Goal: Transaction & Acquisition: Purchase product/service

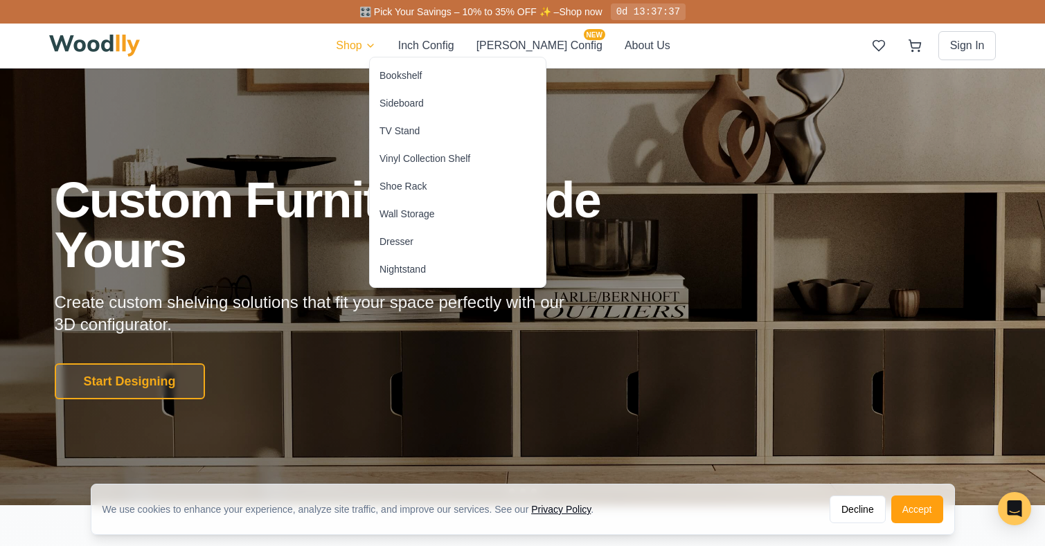
click at [395, 76] on div "Bookshelf" at bounding box center [400, 76] width 42 height 14
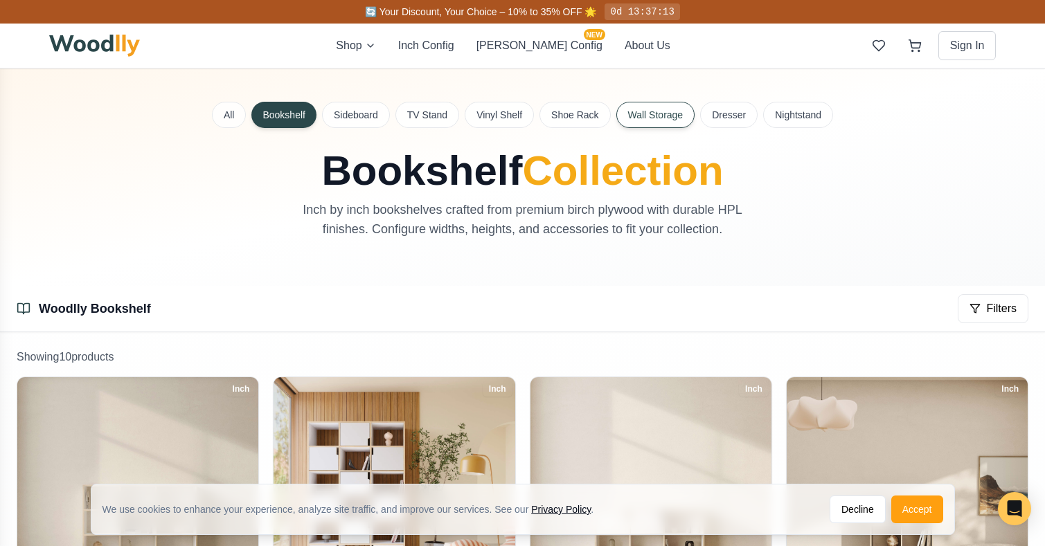
click at [673, 113] on button "Wall Storage" at bounding box center [655, 115] width 79 height 26
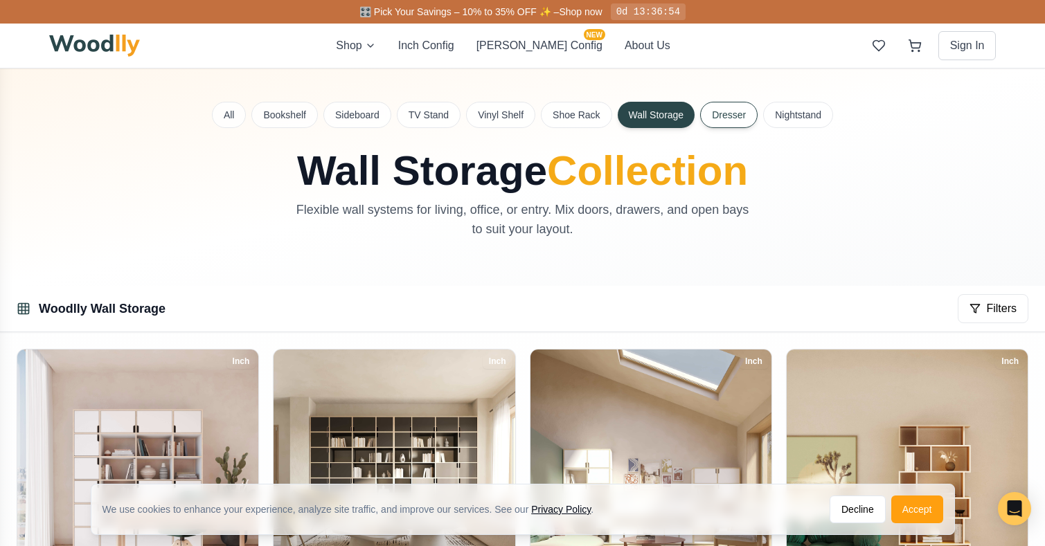
click at [739, 114] on button "Dresser" at bounding box center [728, 115] width 57 height 26
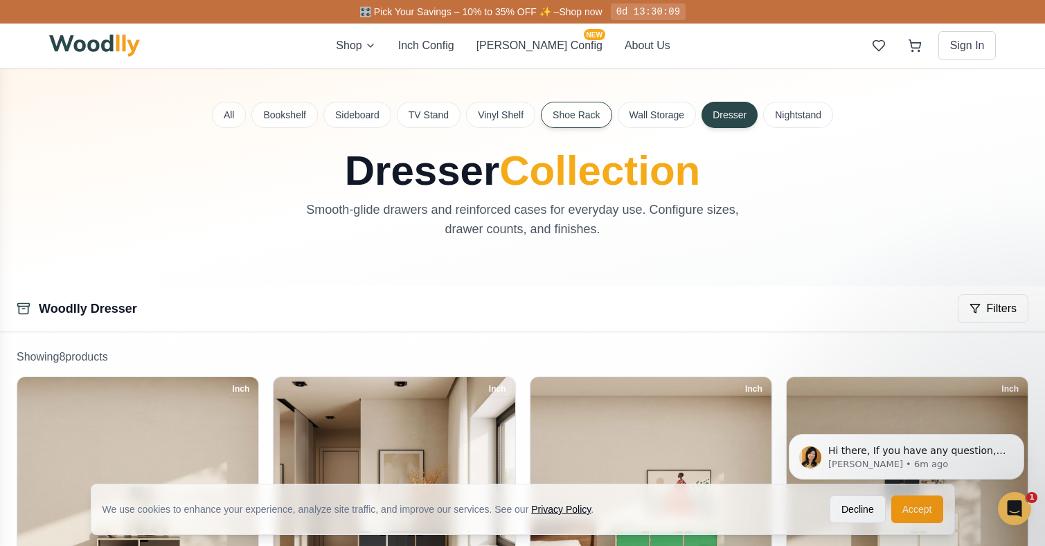
click at [575, 111] on button "Shoe Rack" at bounding box center [576, 115] width 71 height 26
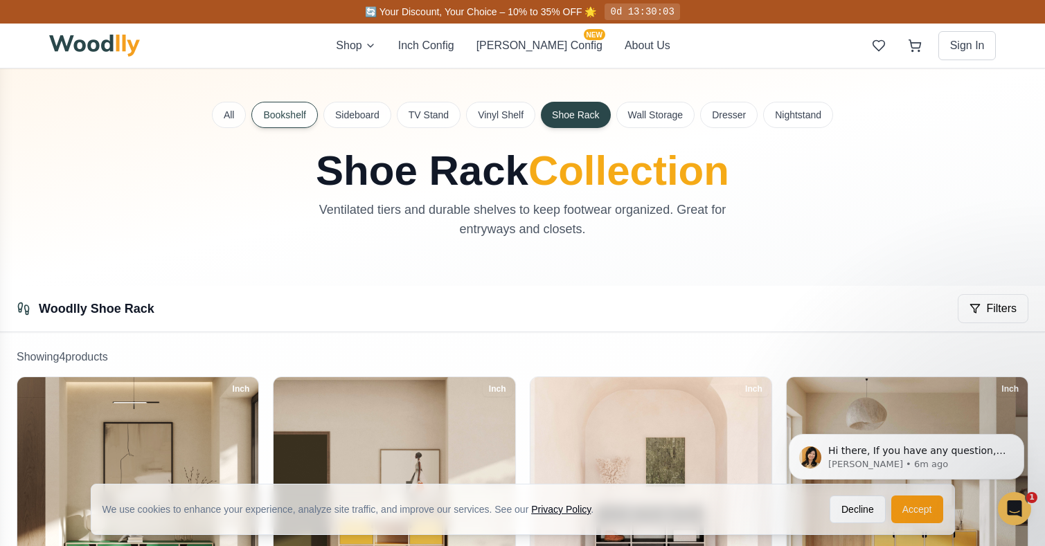
click at [300, 120] on button "Bookshelf" at bounding box center [284, 115] width 66 height 26
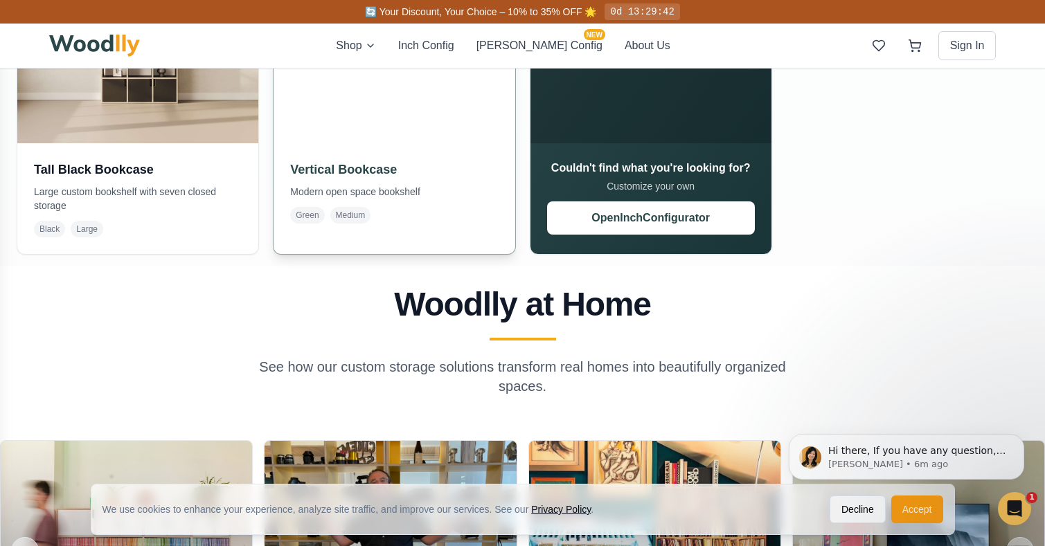
scroll to position [1211, 0]
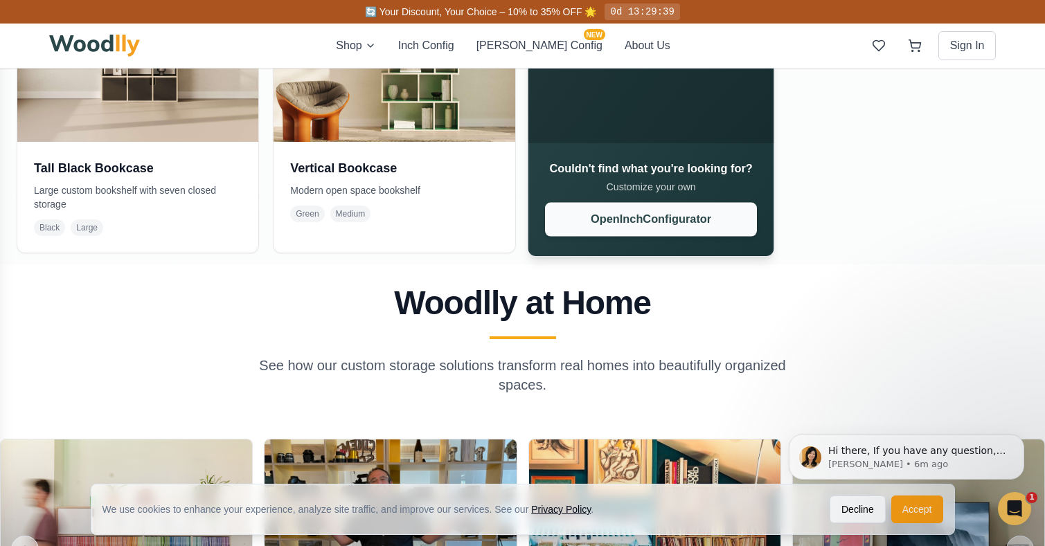
click at [607, 221] on button "Open Inch Configurator" at bounding box center [650, 219] width 212 height 34
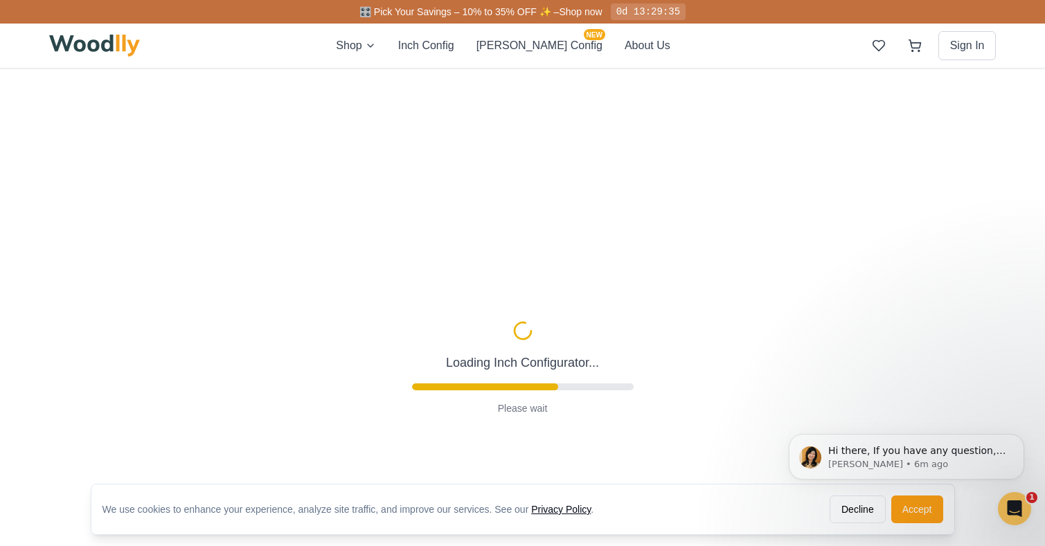
type input "57"
type input "4"
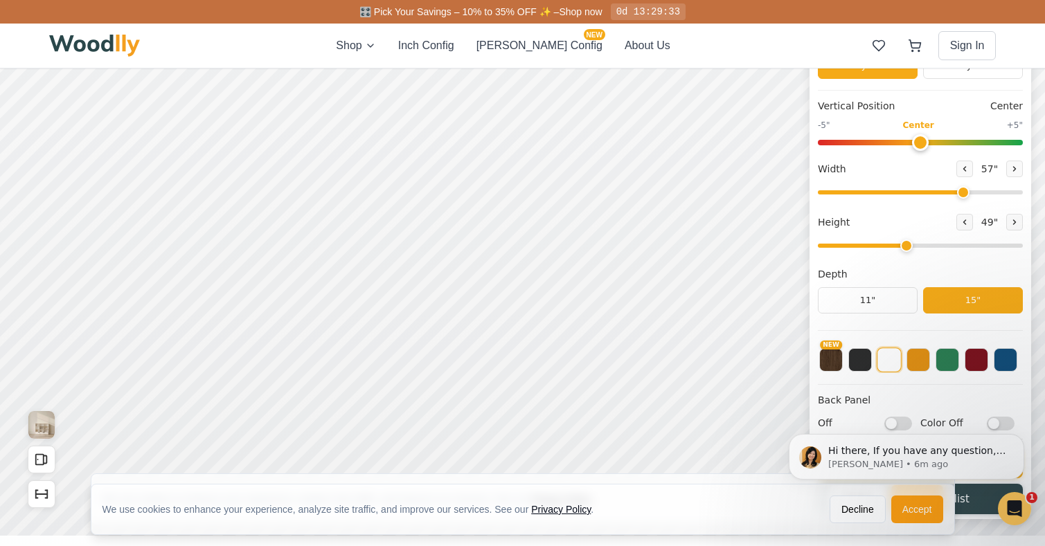
scroll to position [143, 0]
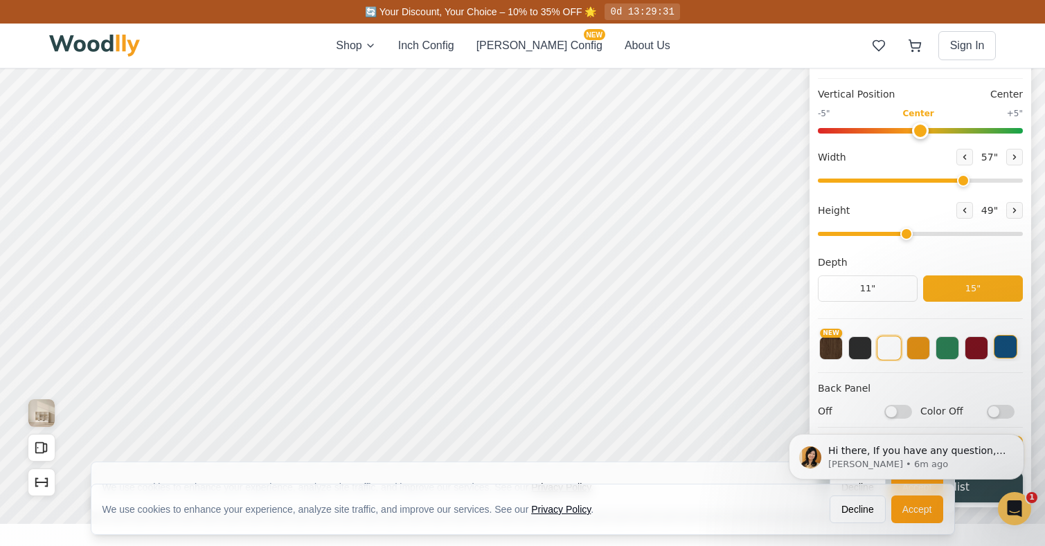
click at [1007, 352] on button at bounding box center [1005, 347] width 24 height 24
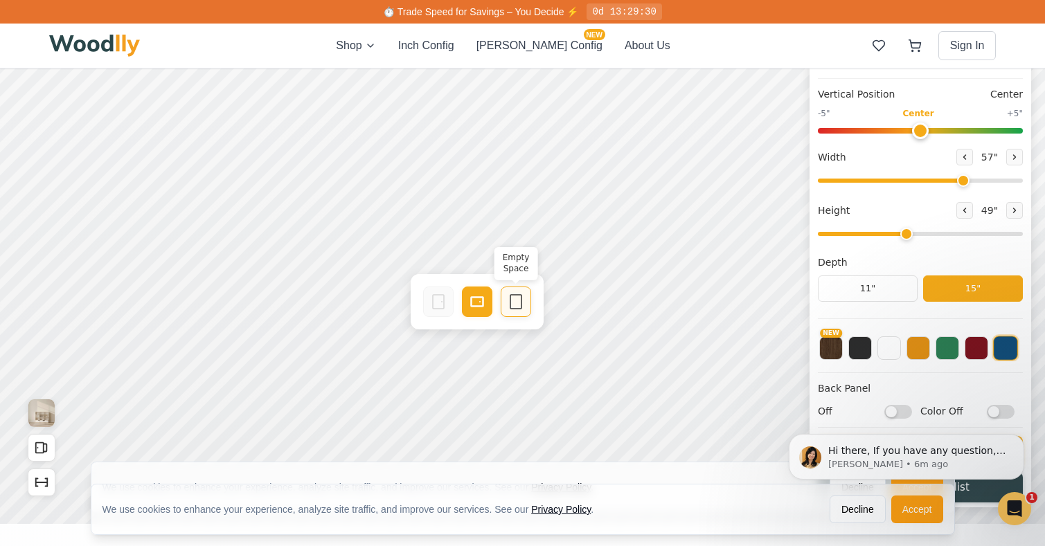
click at [516, 301] on icon at bounding box center [515, 302] width 17 height 17
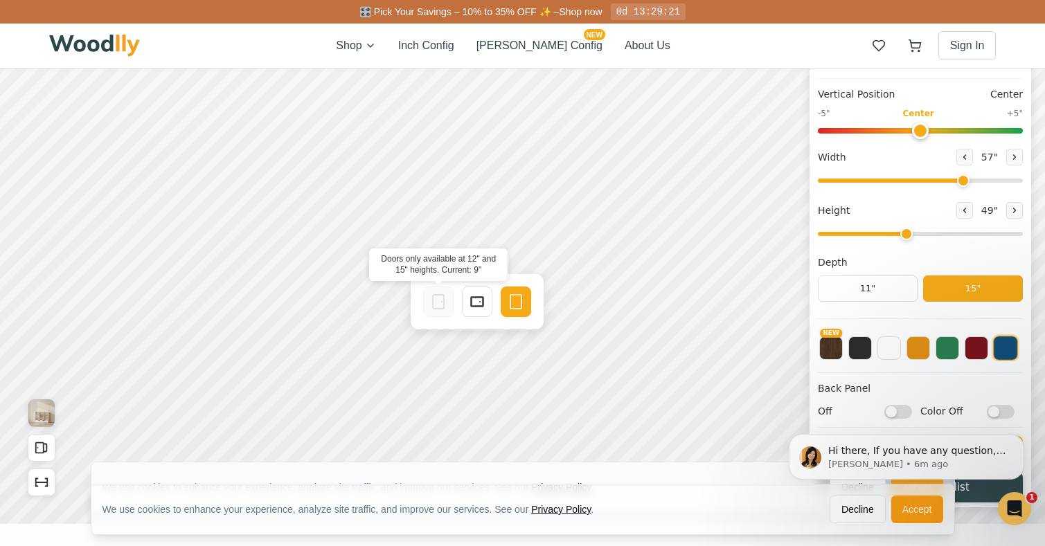
click at [434, 306] on icon at bounding box center [438, 302] width 17 height 17
click at [439, 300] on icon at bounding box center [438, 302] width 17 height 17
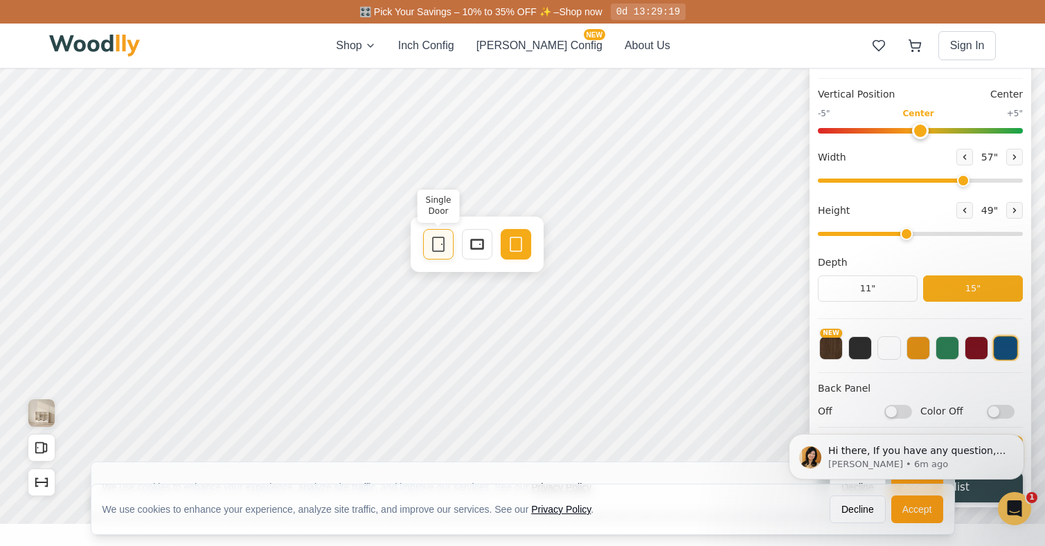
click at [445, 244] on icon at bounding box center [438, 244] width 17 height 17
drag, startPoint x: 915, startPoint y: 129, endPoint x: 874, endPoint y: 118, distance: 42.8
type input "-2"
click at [874, 118] on div "-5" Center +5"" at bounding box center [920, 120] width 205 height 26
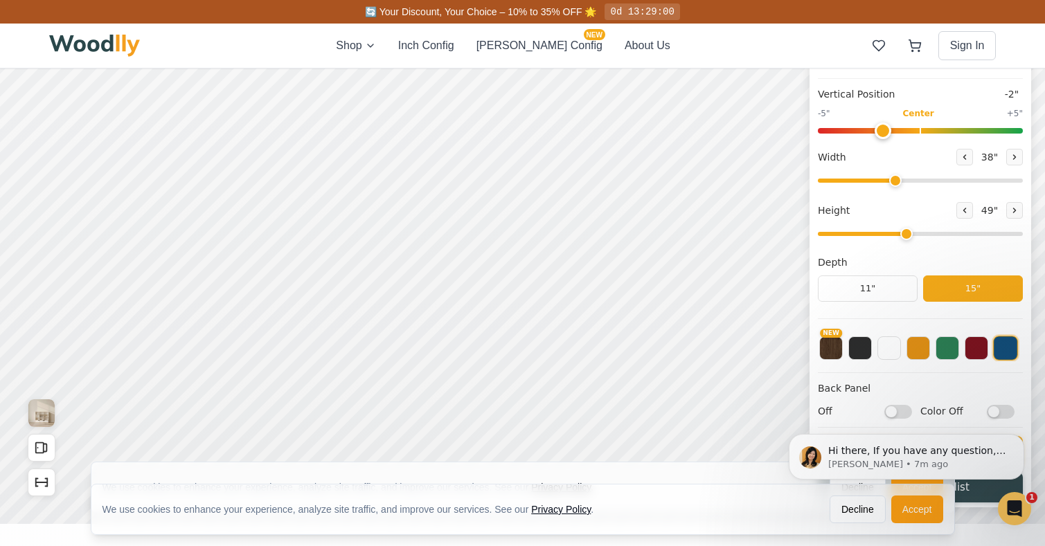
drag, startPoint x: 961, startPoint y: 179, endPoint x: 895, endPoint y: 183, distance: 65.9
type input "38"
click at [895, 183] on input "range" at bounding box center [920, 181] width 205 height 4
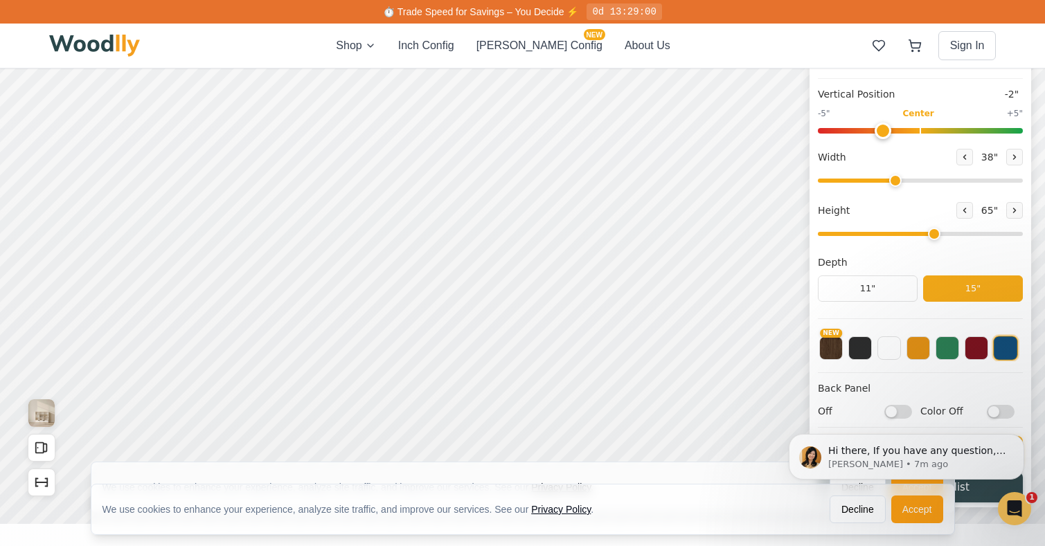
type input "4"
drag, startPoint x: 905, startPoint y: 232, endPoint x: 909, endPoint y: 225, distance: 8.1
click at [909, 225] on div "Height 49 "" at bounding box center [920, 221] width 205 height 39
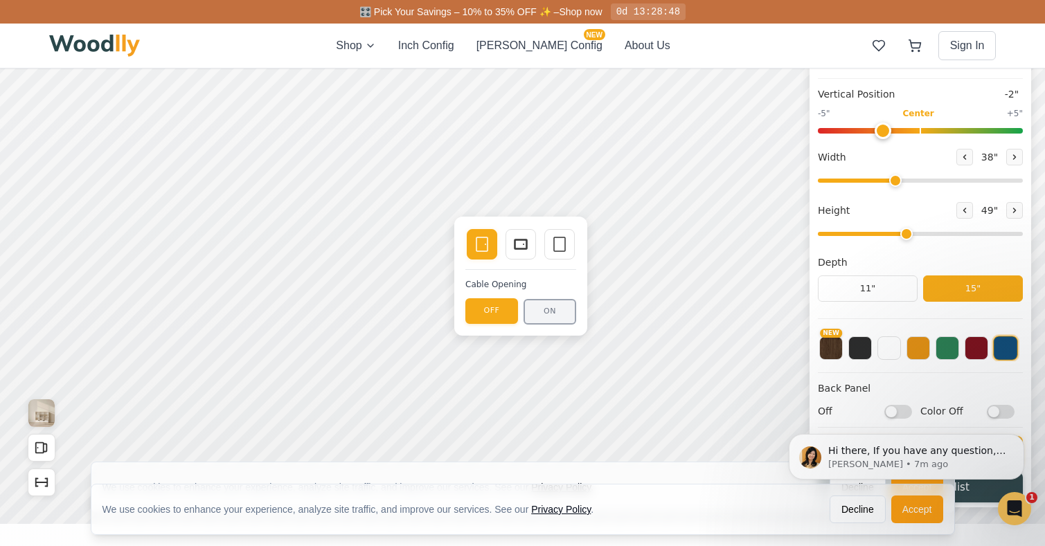
click at [539, 308] on button "ON" at bounding box center [549, 312] width 53 height 26
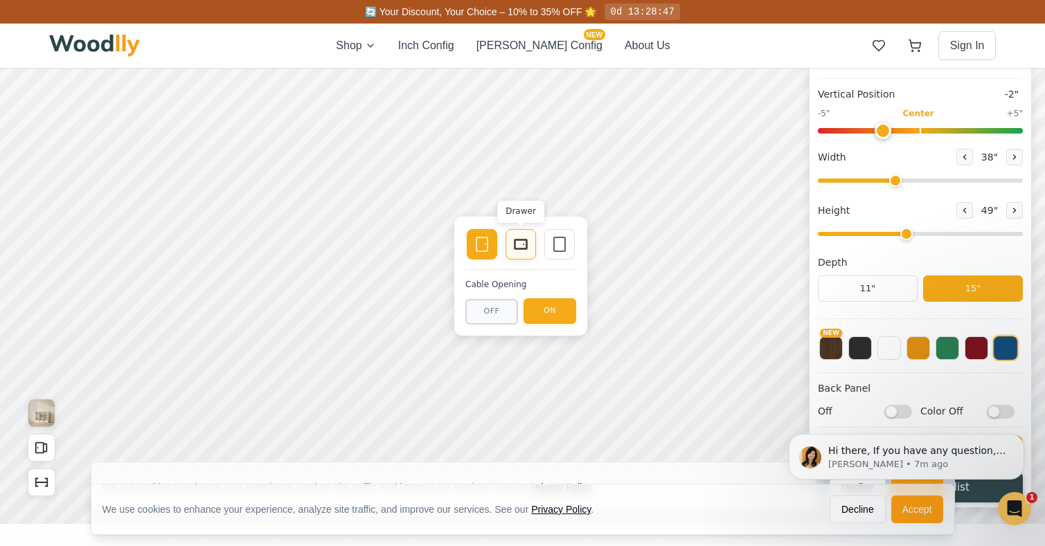
click at [525, 240] on rect at bounding box center [520, 244] width 11 height 8
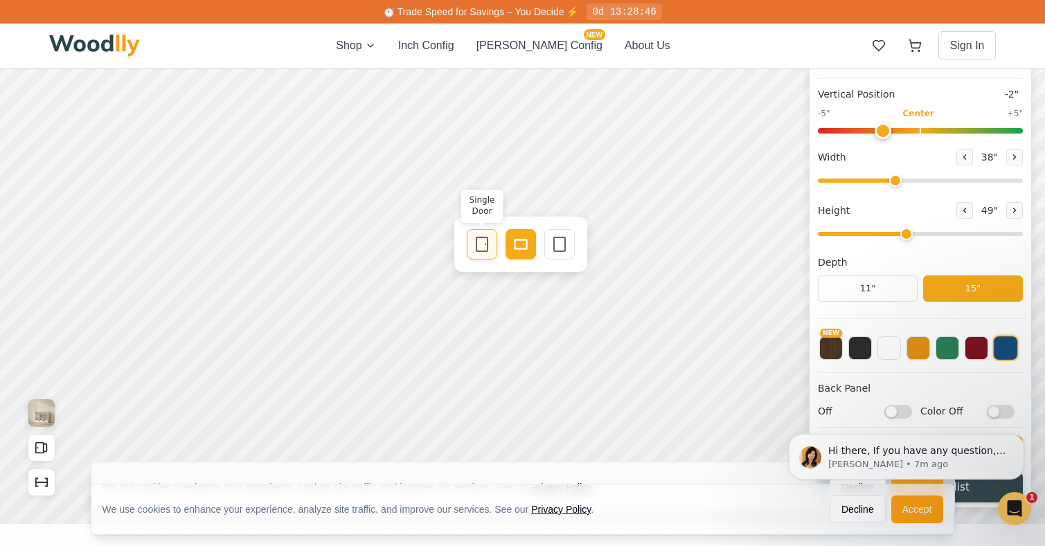
click at [479, 247] on icon at bounding box center [482, 244] width 17 height 17
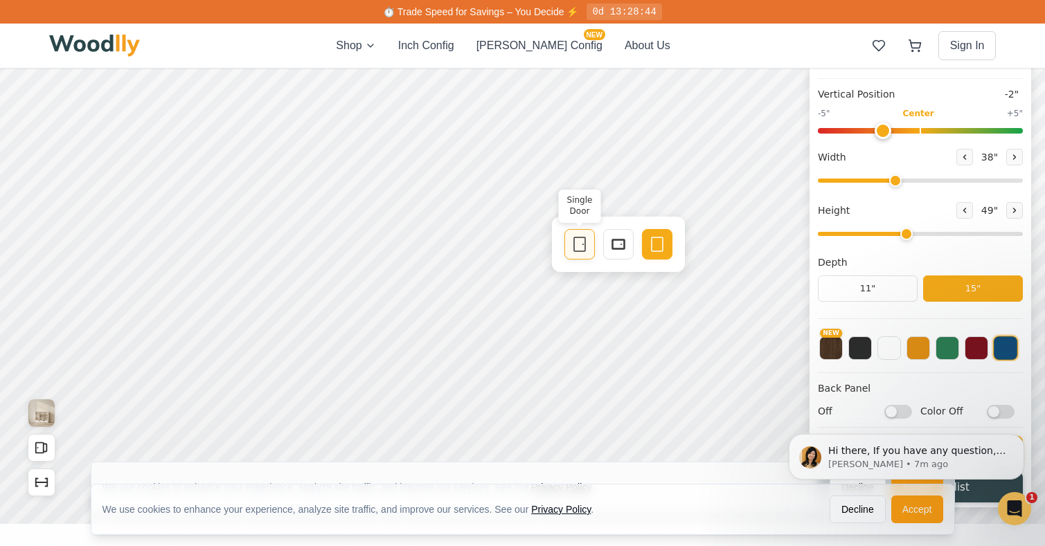
click at [577, 244] on icon at bounding box center [579, 244] width 17 height 17
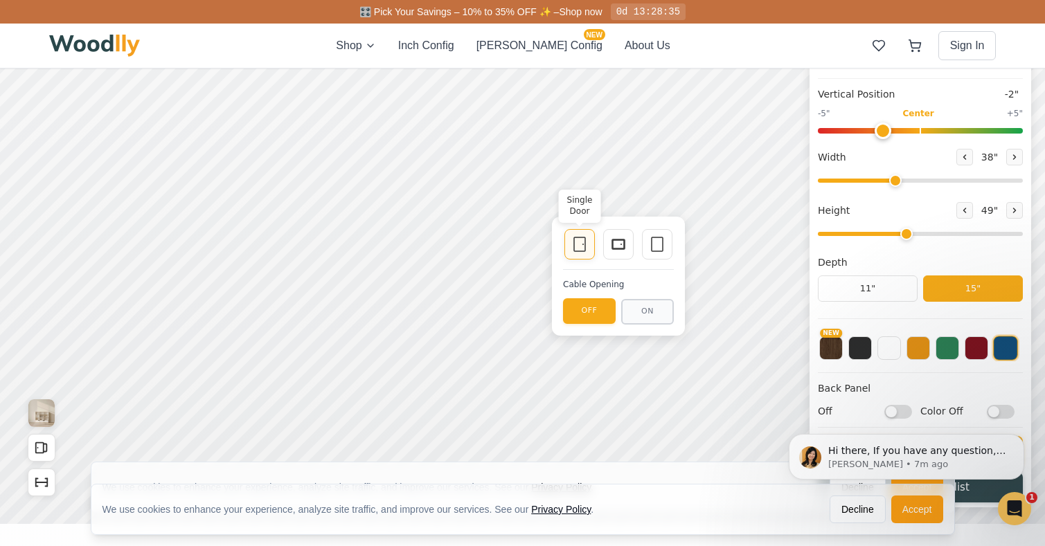
click at [579, 249] on icon at bounding box center [579, 244] width 17 height 17
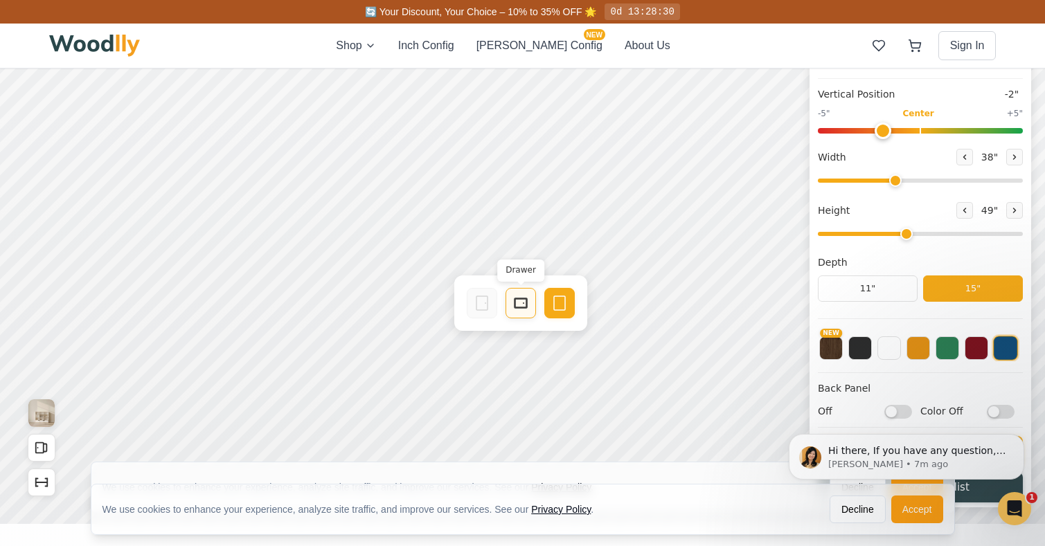
click at [515, 300] on rect at bounding box center [520, 303] width 11 height 8
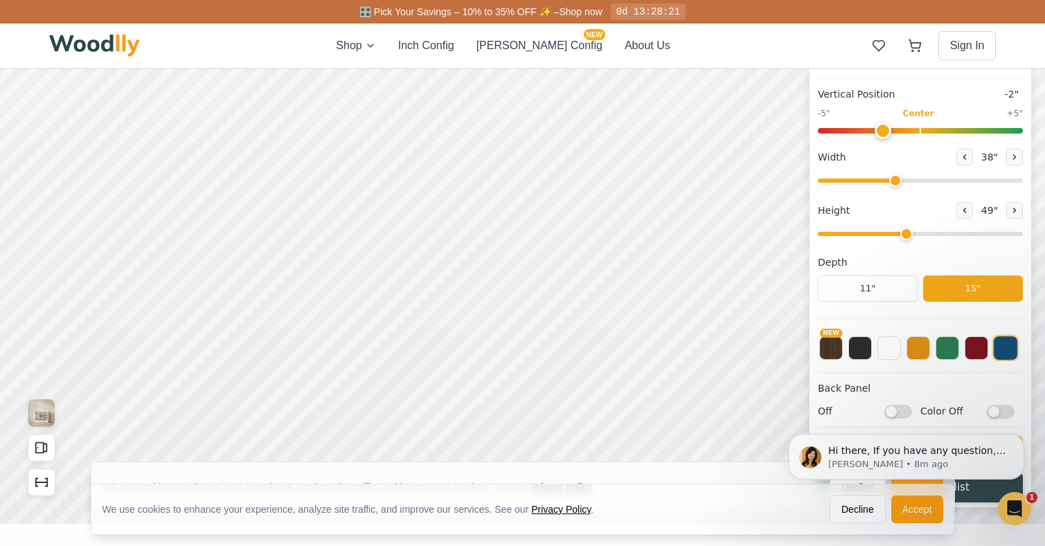
click at [896, 414] on body "Hi there, If you have any question, we are right here for you. 😊 [PERSON_NAME] …" at bounding box center [906, 457] width 266 height 93
click at [1001, 415] on body "Hi there, If you have any question, we are right here for you. 😊 [PERSON_NAME] …" at bounding box center [906, 457] width 266 height 93
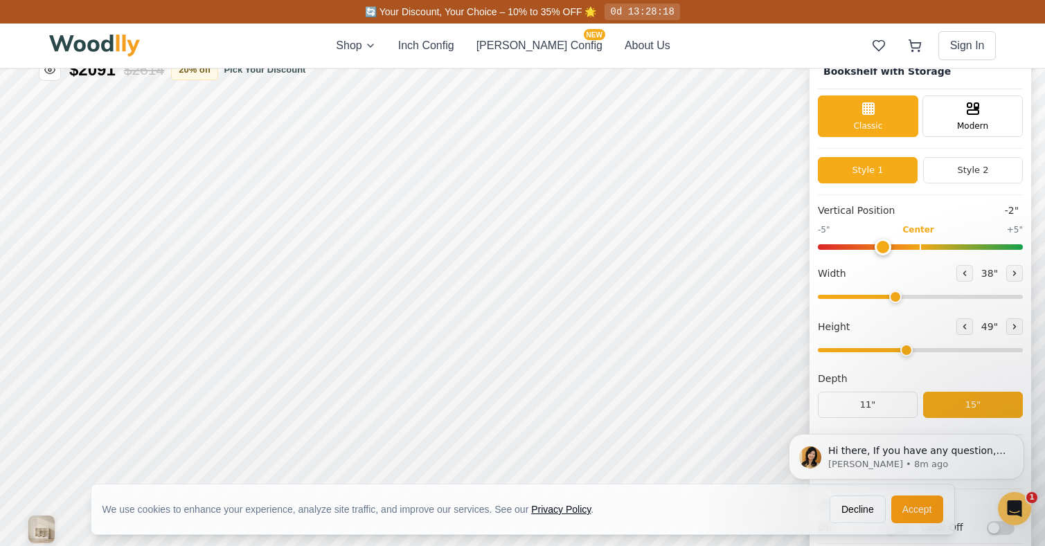
scroll to position [19, 0]
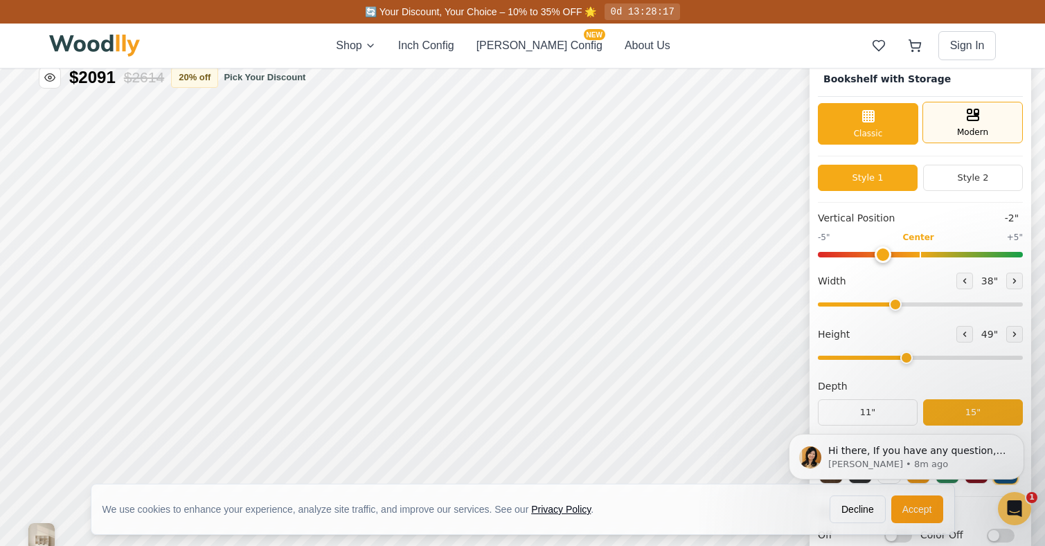
click at [967, 134] on span "Modern" at bounding box center [972, 132] width 31 height 12
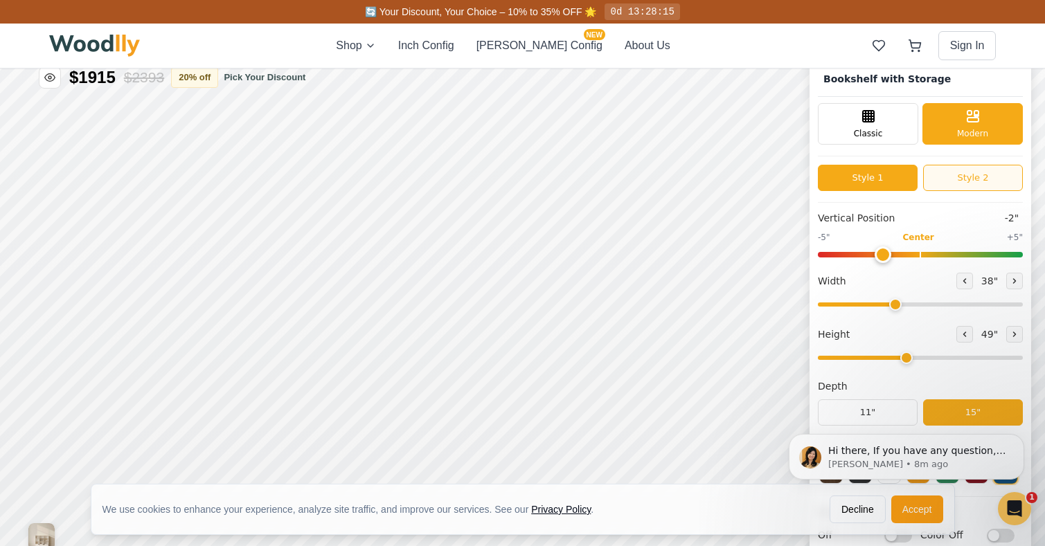
click at [966, 179] on button "Style 2" at bounding box center [973, 178] width 100 height 26
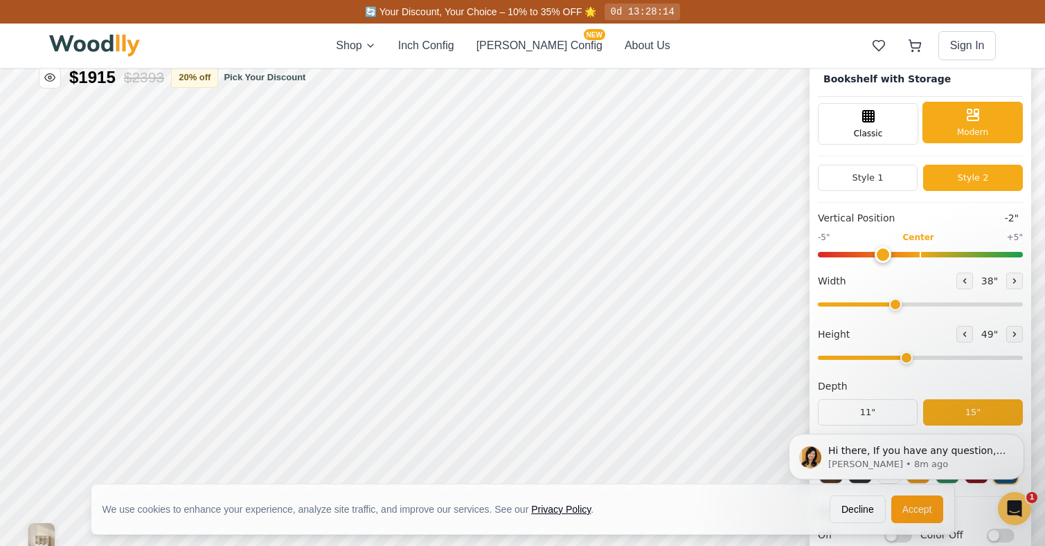
click at [968, 118] on icon at bounding box center [972, 115] width 17 height 17
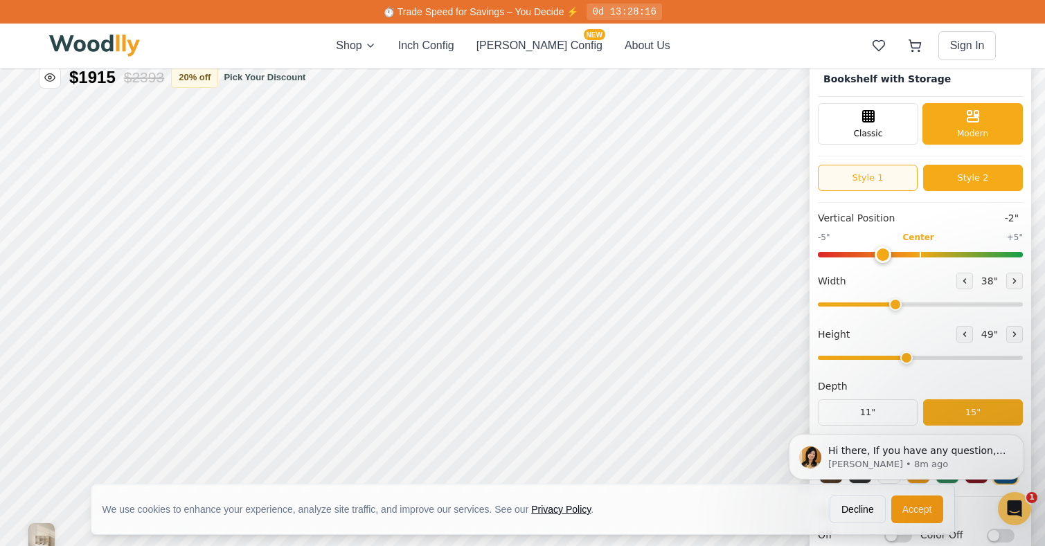
click at [895, 176] on button "Style 1" at bounding box center [868, 178] width 100 height 26
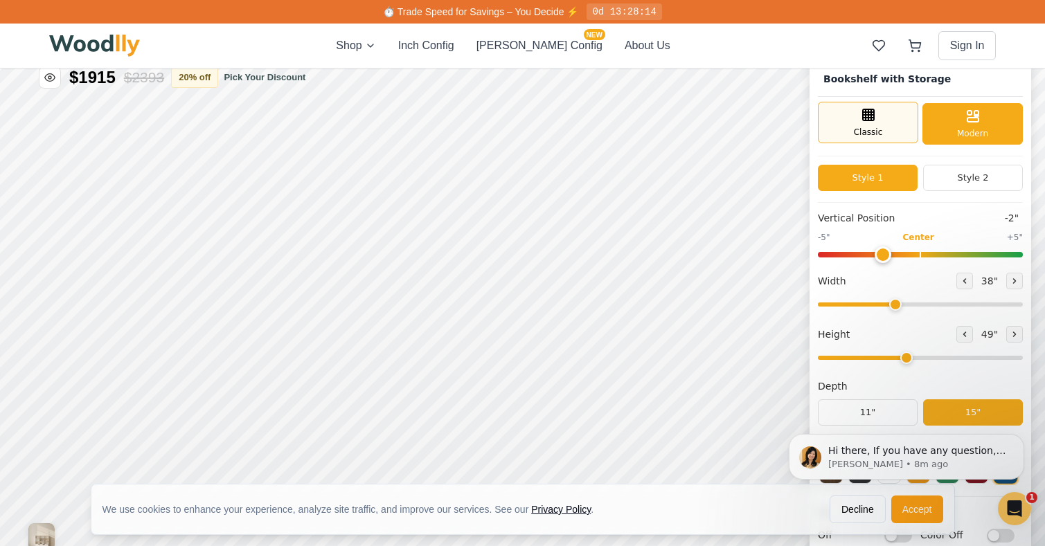
click at [881, 129] on div "Classic" at bounding box center [868, 123] width 100 height 42
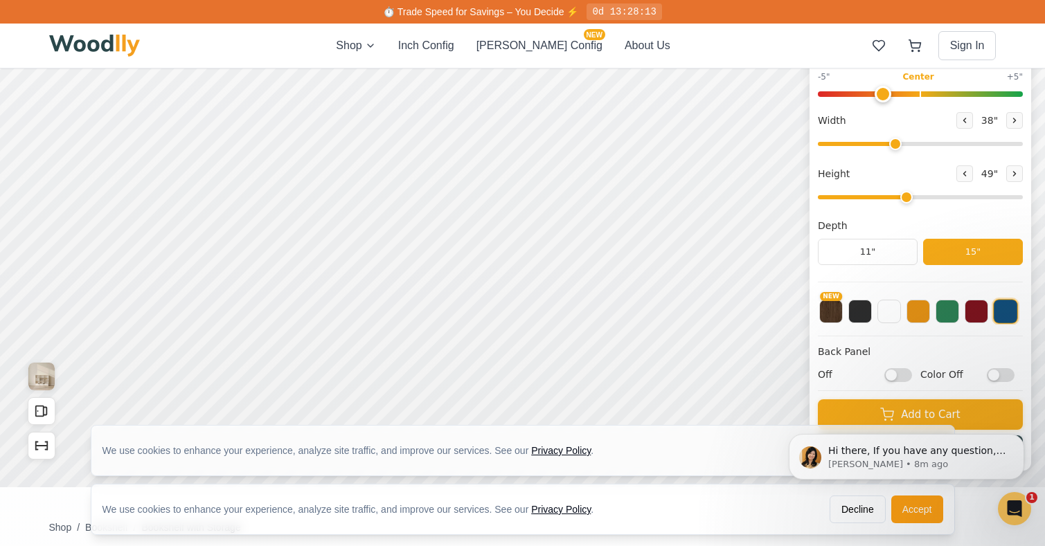
scroll to position [212, 0]
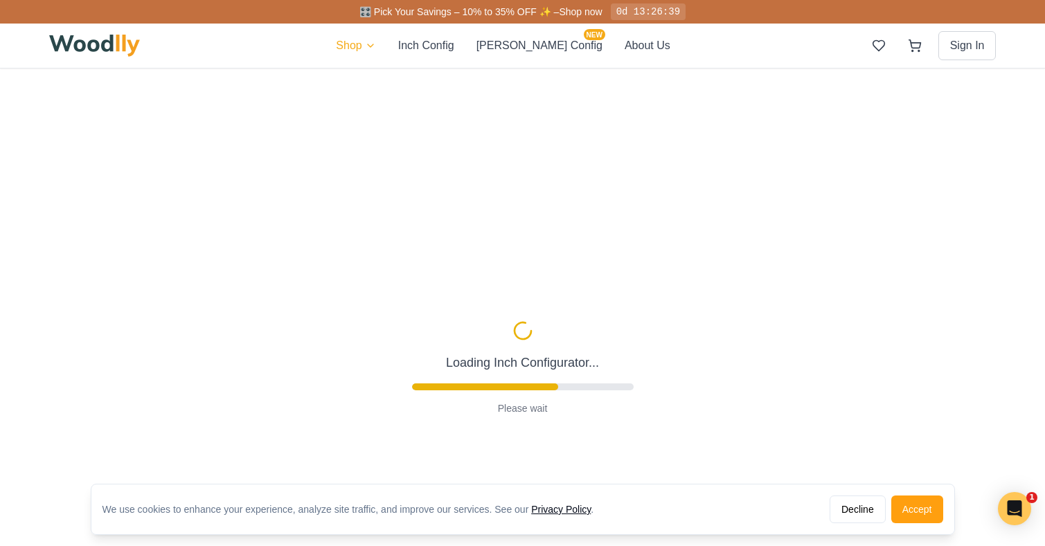
type input "57"
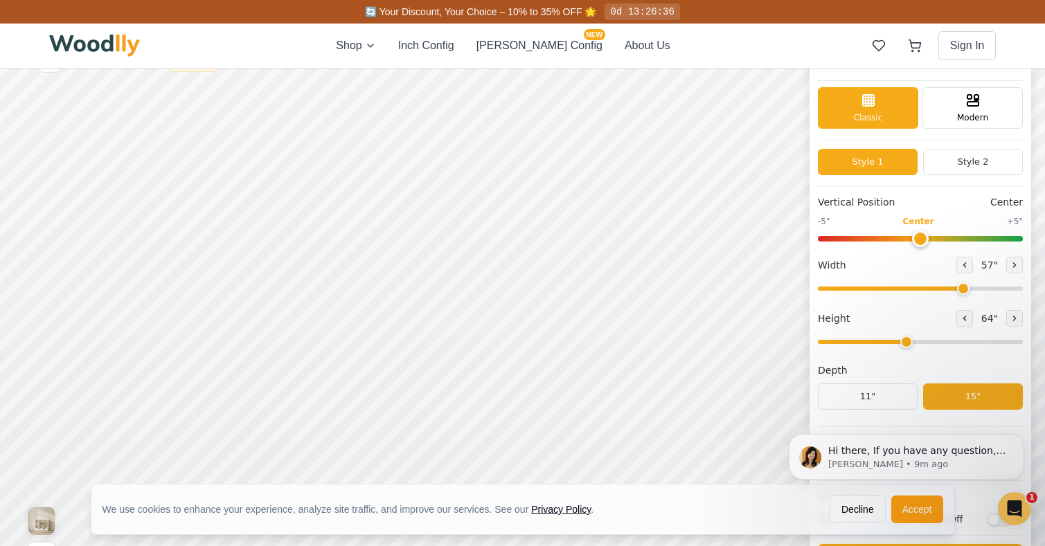
scroll to position [87, 0]
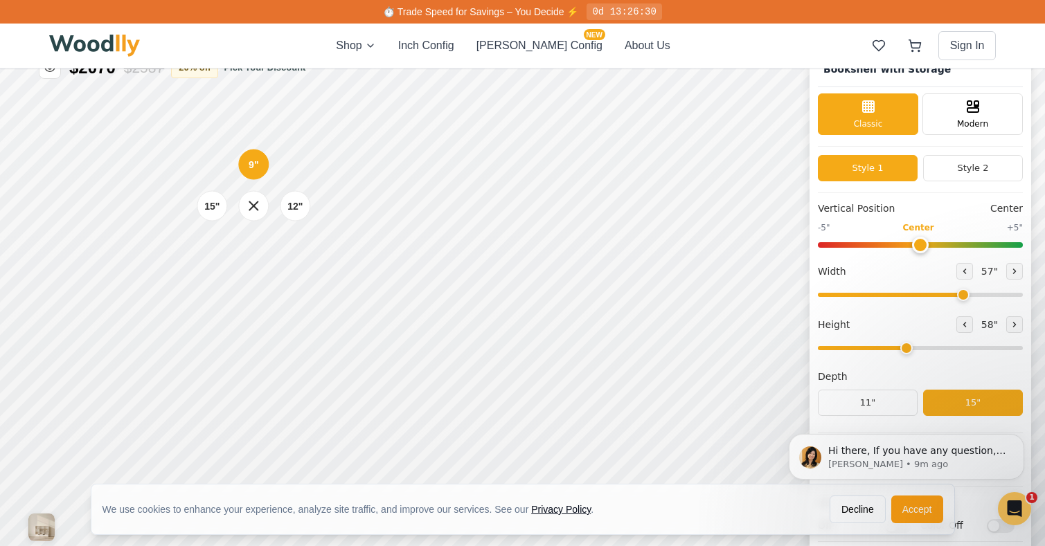
scroll to position [34, 0]
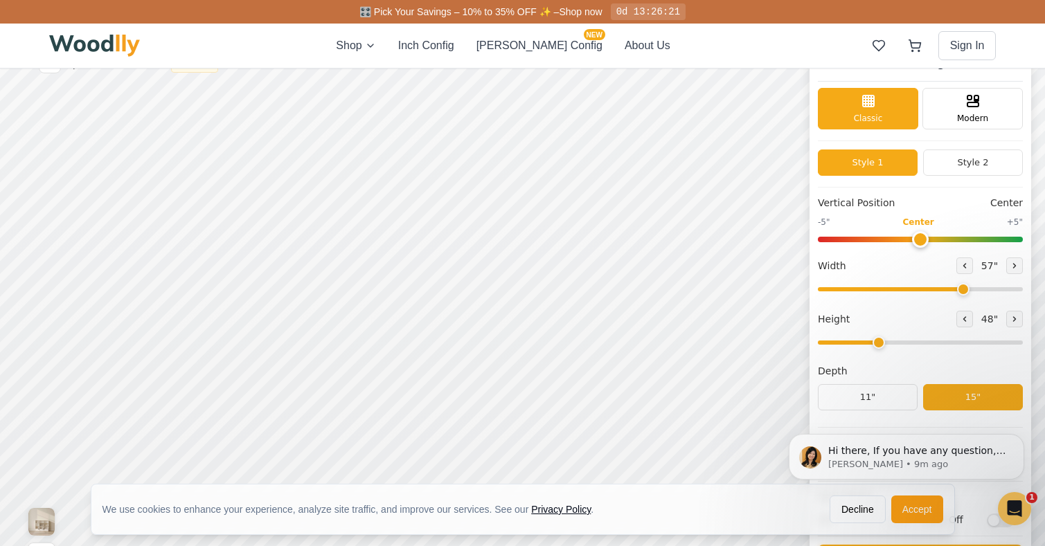
drag, startPoint x: 1071, startPoint y: 158, endPoint x: 1052, endPoint y: 156, distance: 19.4
type input "3"
click at [1003, 196] on input "range" at bounding box center [1037, 196] width 205 height 4
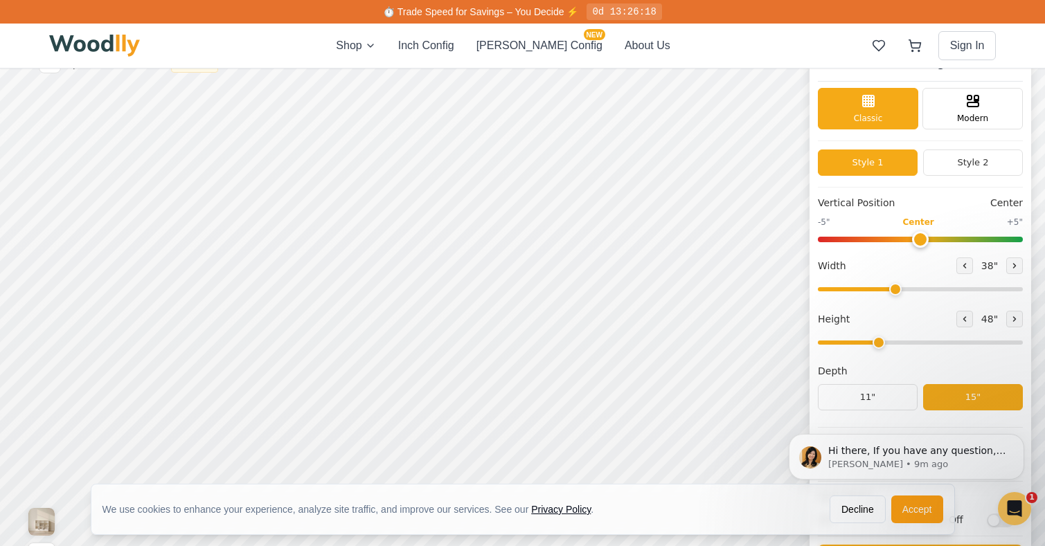
drag, startPoint x: 1078, startPoint y: 138, endPoint x: 1010, endPoint y: 140, distance: 67.9
type input "38"
click at [1010, 141] on input "range" at bounding box center [1037, 143] width 205 height 4
type input "0"
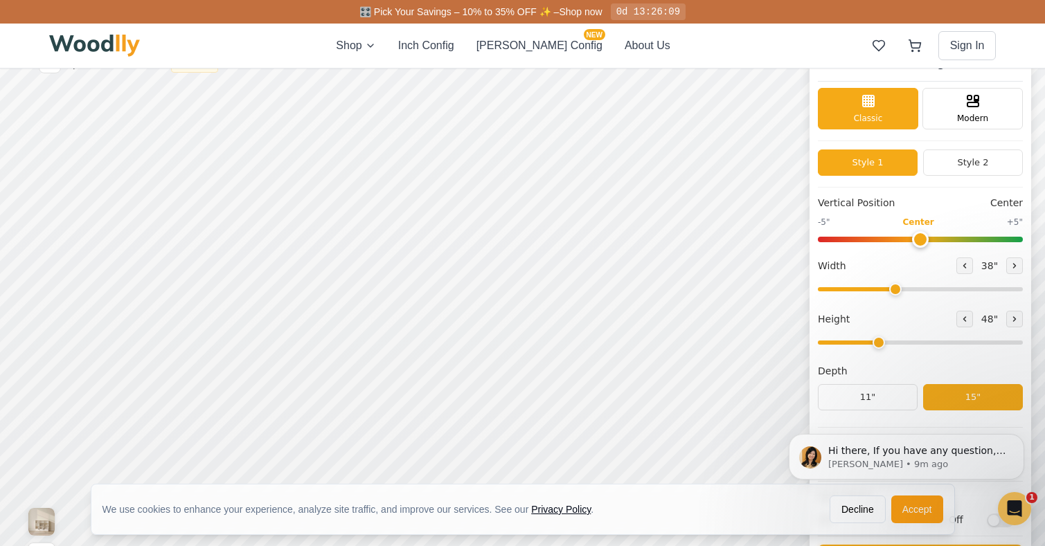
drag, startPoint x: 1038, startPoint y: 91, endPoint x: 1034, endPoint y: 84, distance: 7.7
click at [1034, 91] on input "range" at bounding box center [1037, 94] width 205 height 6
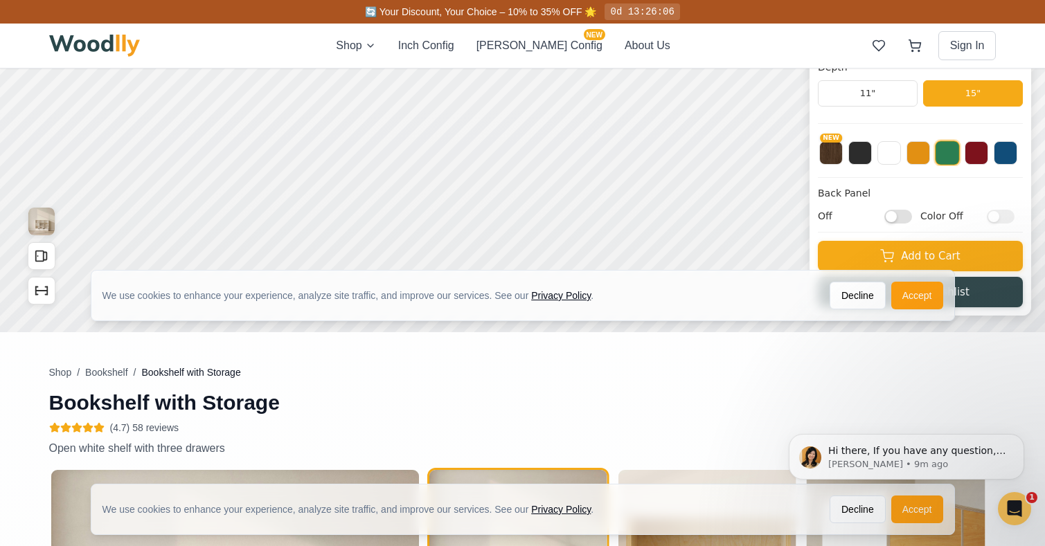
scroll to position [327, 0]
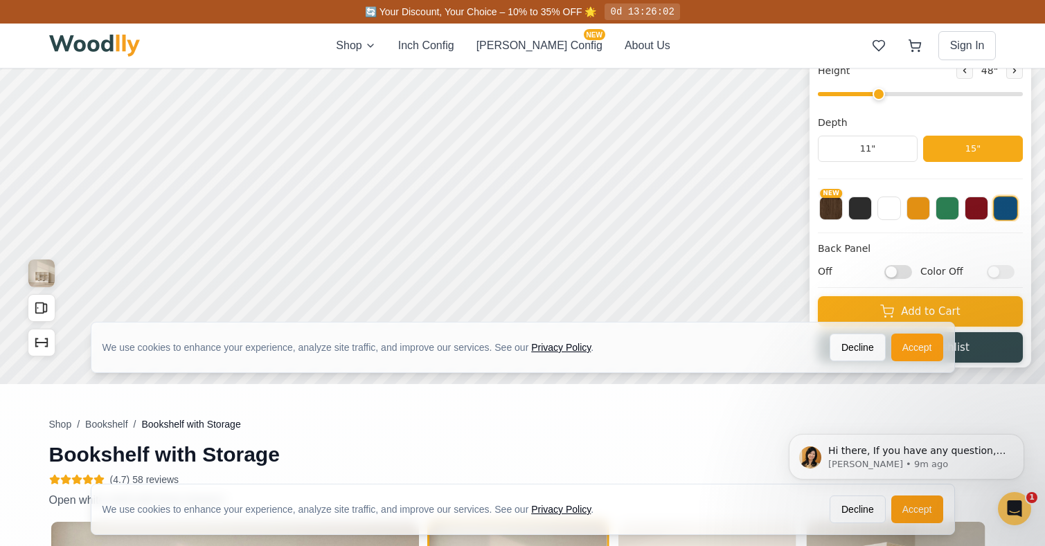
scroll to position [282, 0]
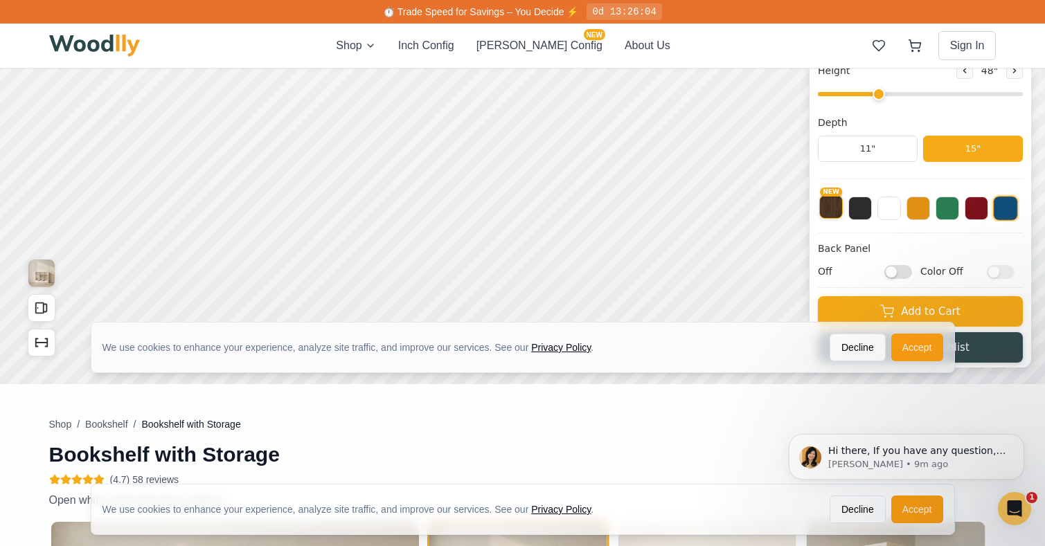
click at [1002, 15] on button "NEW" at bounding box center [997, 21] width 24 height 24
click at [1044, 86] on input "Off" at bounding box center [1064, 86] width 28 height 14
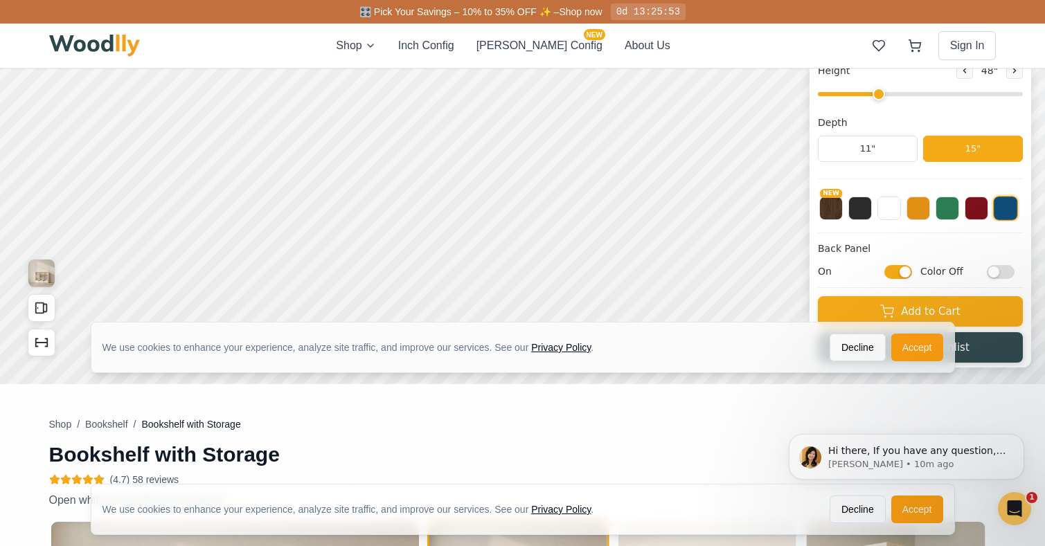
click at [1015, 127] on input "On" at bounding box center [1016, 126] width 28 height 14
click at [1044, 86] on input "Off" at bounding box center [1064, 86] width 28 height 14
checkbox input "true"
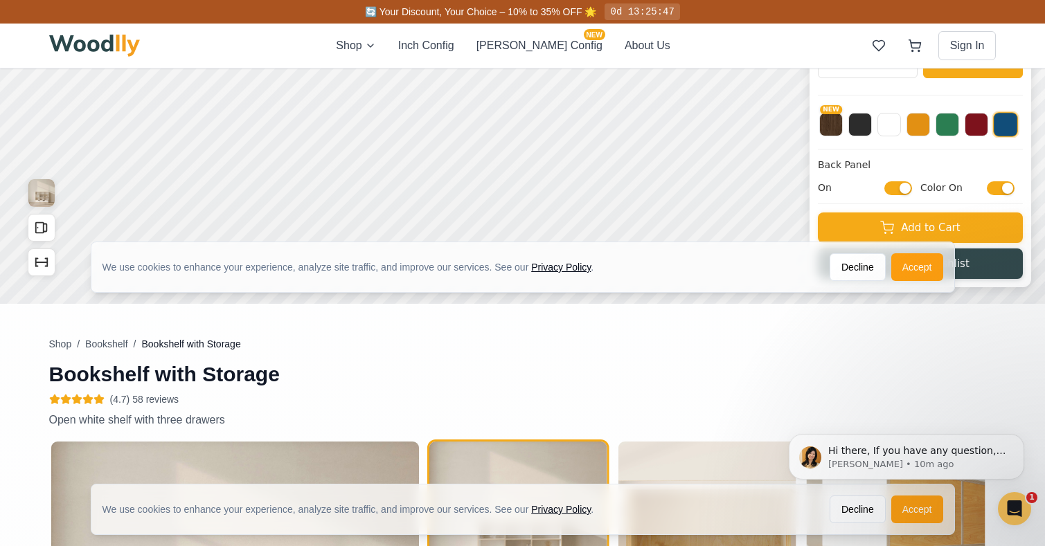
scroll to position [363, 0]
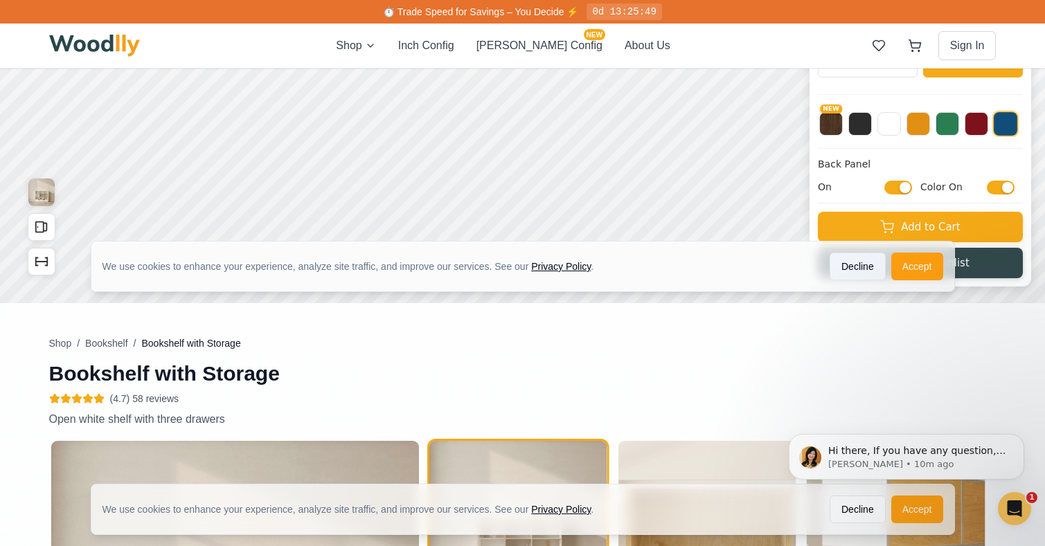
click at [976, 119] on button "Decline" at bounding box center [975, 121] width 56 height 28
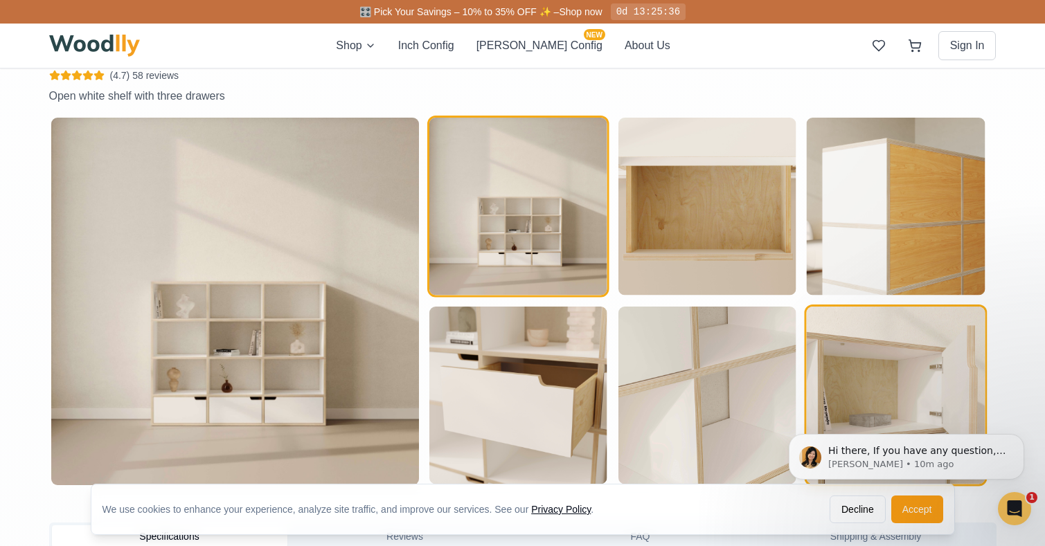
scroll to position [678, 0]
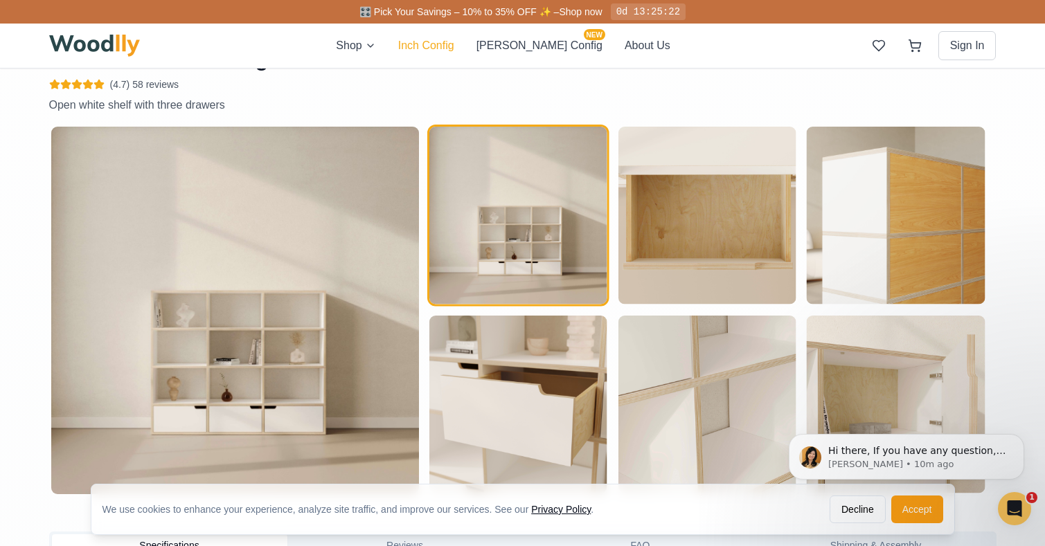
click at [454, 51] on button "Inch Config" at bounding box center [426, 45] width 56 height 17
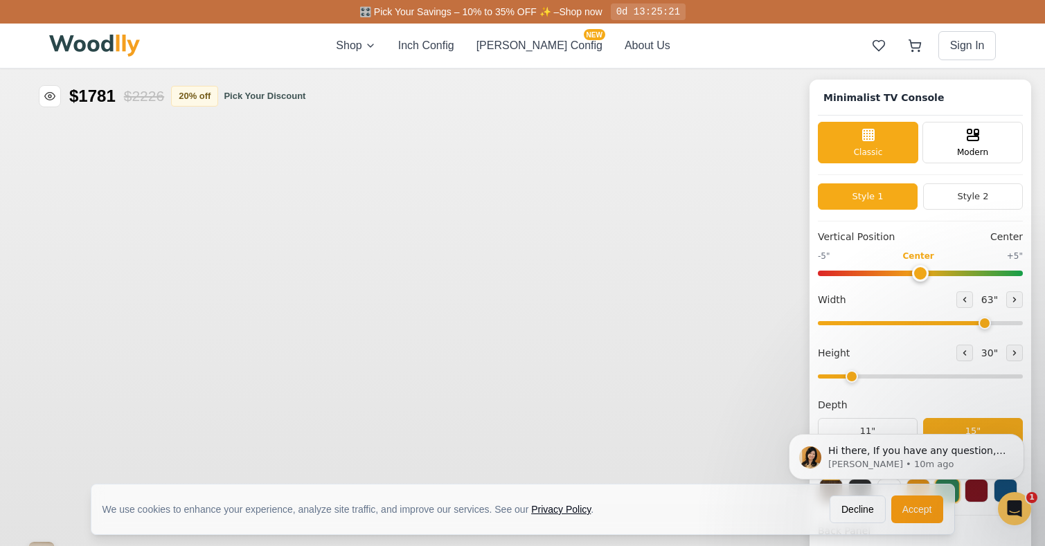
type input "63"
type input "2"
